Goal: Find specific page/section: Find specific page/section

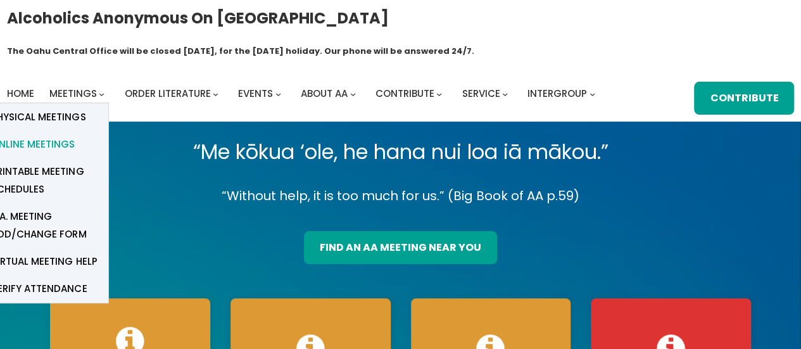
click at [44, 136] on span "Online Meetings" at bounding box center [33, 145] width 84 height 18
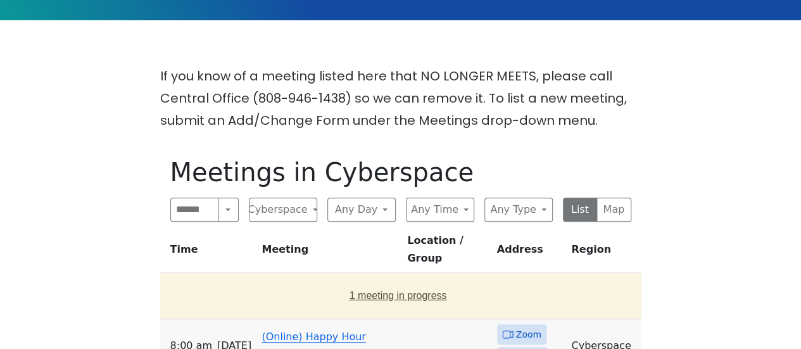
scroll to position [380, 0]
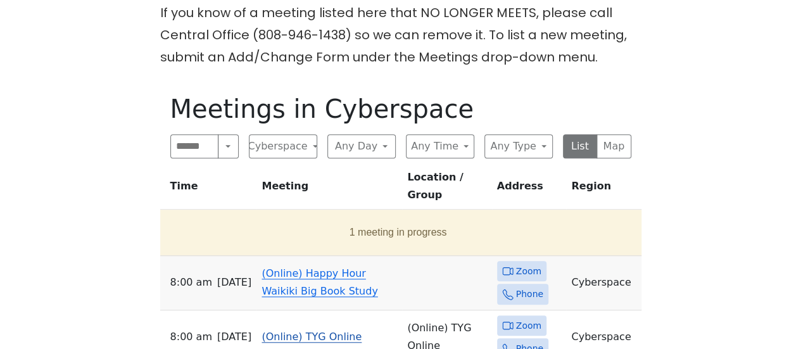
click at [519, 318] on span "Zoom" at bounding box center [528, 326] width 25 height 16
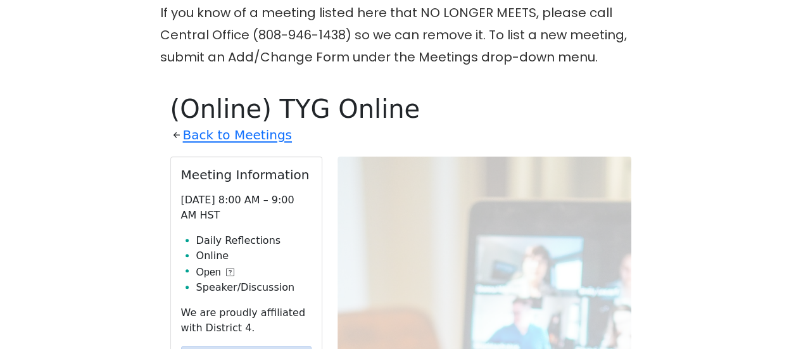
scroll to position [435, 0]
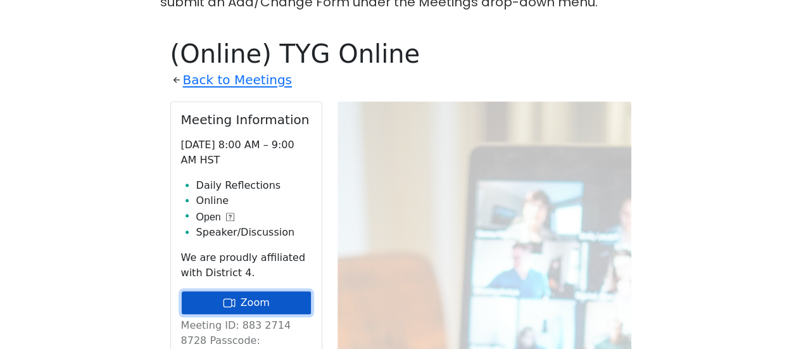
drag, startPoint x: 269, startPoint y: 278, endPoint x: 302, endPoint y: 276, distance: 33.6
click at [269, 291] on link "Zoom" at bounding box center [246, 303] width 130 height 24
